Goal: Communication & Community: Answer question/provide support

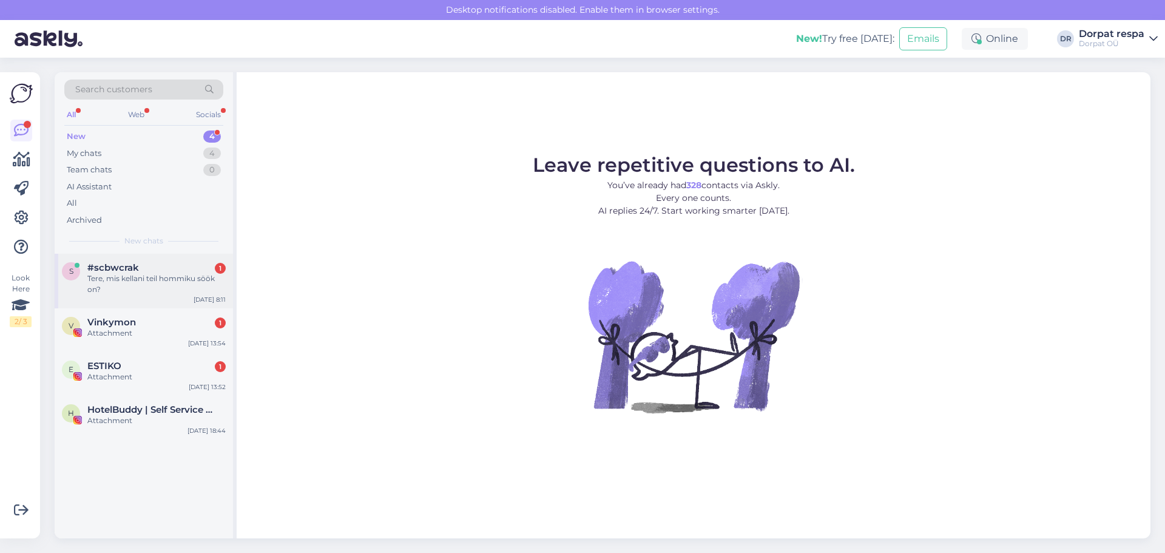
click at [175, 282] on div "Tere, mis kellani teil hommiku söök on?" at bounding box center [156, 284] width 138 height 22
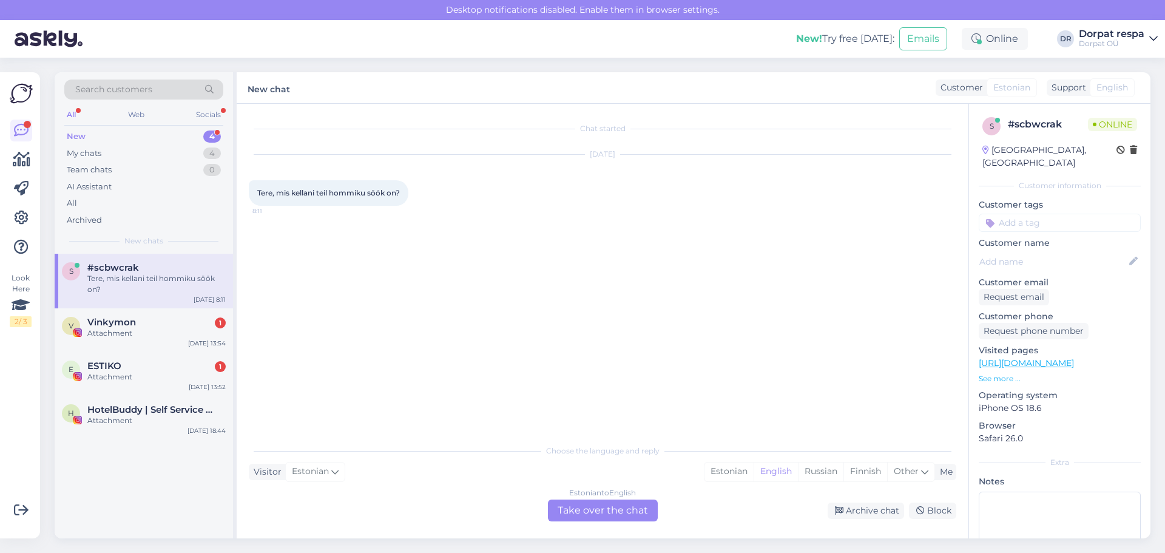
click at [580, 504] on div "Estonian to English Take over the chat" at bounding box center [603, 510] width 110 height 22
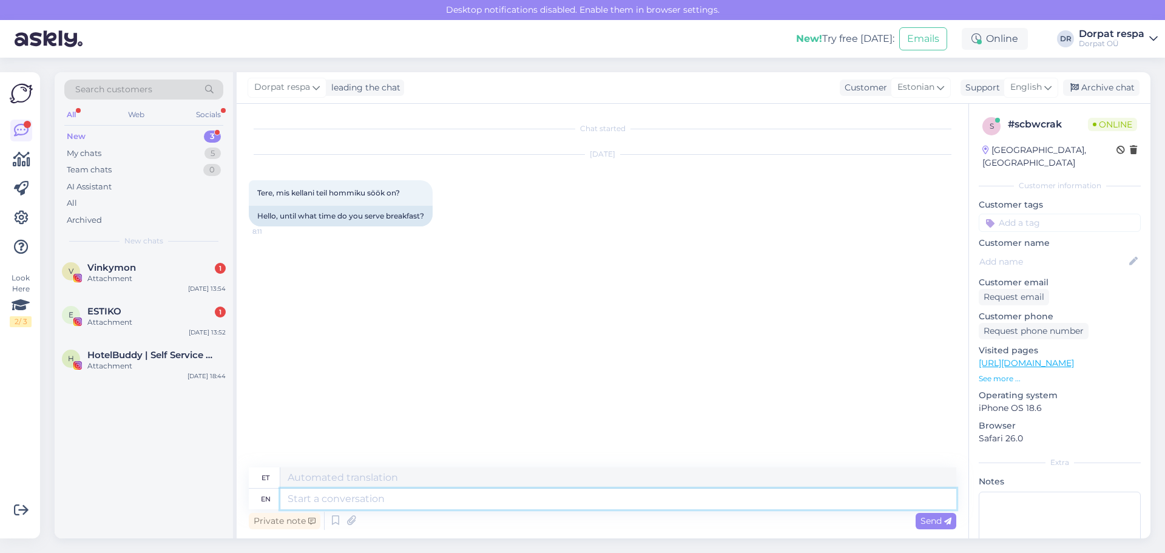
click at [520, 499] on textarea at bounding box center [618, 498] width 676 height 21
click at [1039, 86] on span "English" at bounding box center [1026, 87] width 32 height 13
type input "EST"
click at [989, 138] on link "Estonian" at bounding box center [1009, 141] width 133 height 19
click at [392, 499] on textarea at bounding box center [602, 495] width 707 height 25
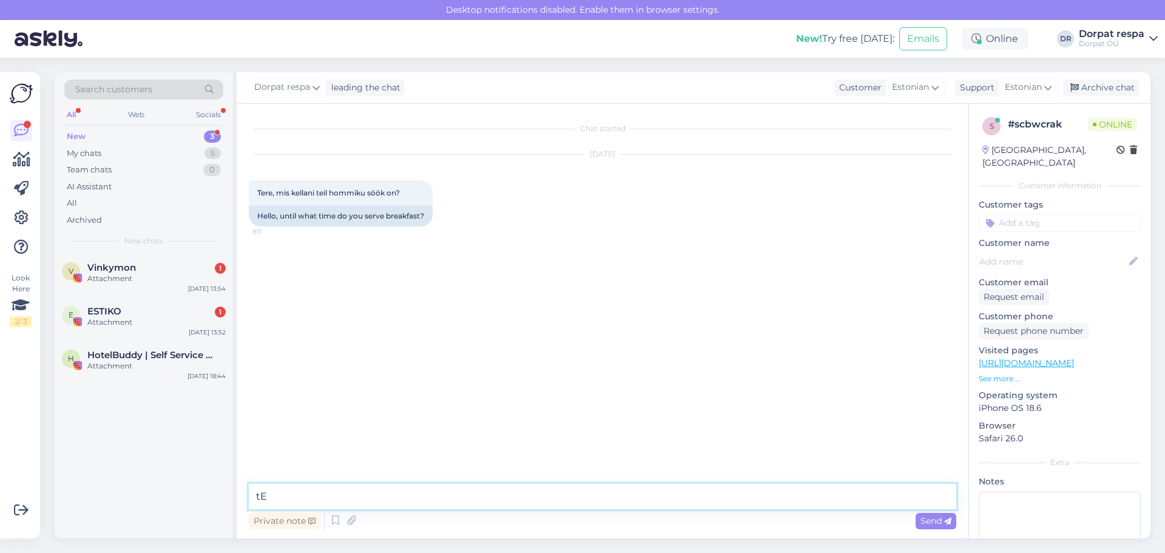
type textarea "t"
type textarea "Tere! Hommikusöök on tööpäevadel [PERSON_NAME] 7-10:00 ja nädalavahetusel 7-11:…"
click at [923, 520] on span "Send" at bounding box center [935, 520] width 31 height 11
